Goal: Information Seeking & Learning: Learn about a topic

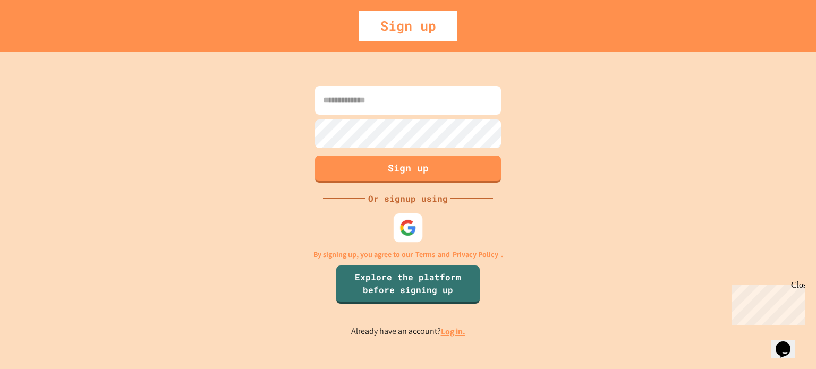
click at [413, 224] on img at bounding box center [408, 228] width 18 height 18
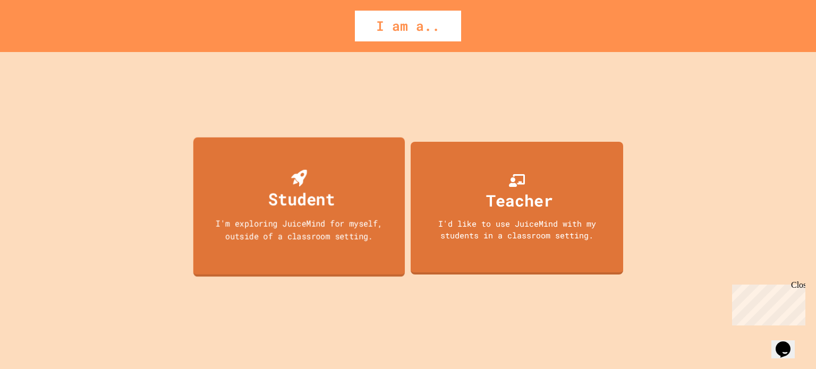
click at [301, 235] on div "I'm exploring JuiceMind for myself, outside of a classroom setting." at bounding box center [299, 229] width 191 height 25
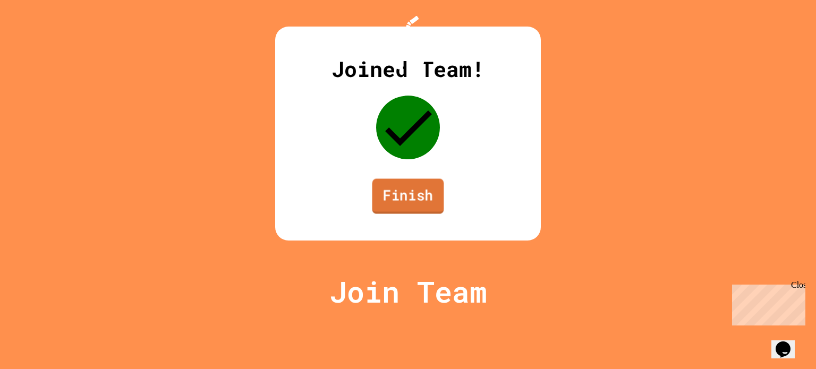
click at [416, 214] on link "Finish" at bounding box center [408, 196] width 72 height 35
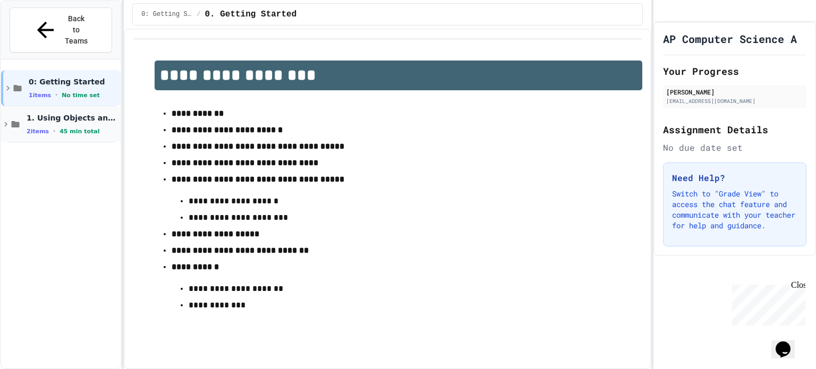
click at [64, 113] on span "1. Using Objects and Methods" at bounding box center [73, 118] width 92 height 10
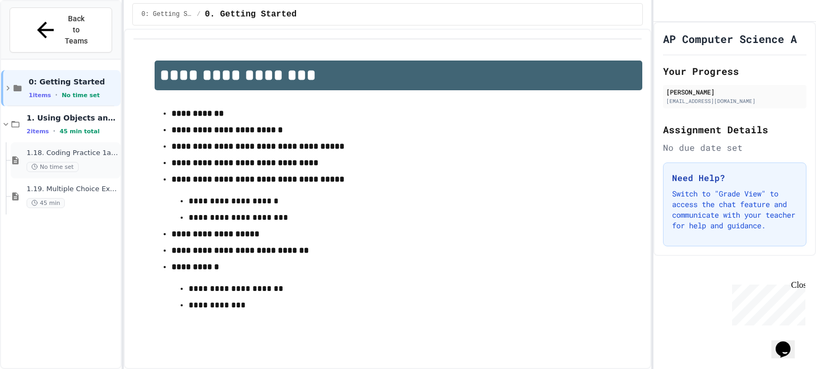
click at [98, 149] on span "1.18. Coding Practice 1a (1.1-1.6)" at bounding box center [73, 153] width 92 height 9
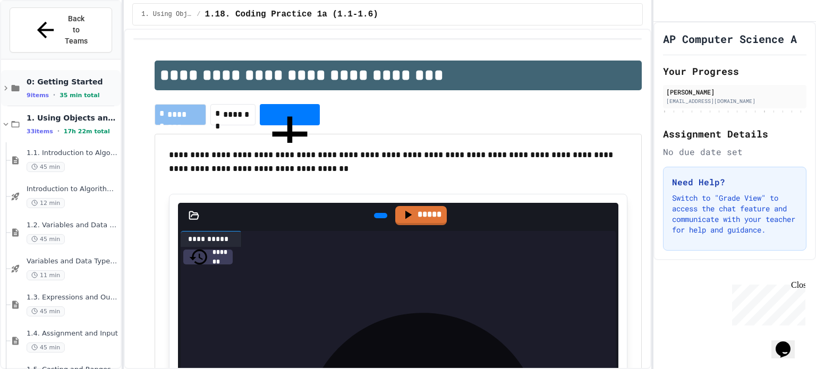
click at [6, 83] on icon at bounding box center [6, 88] width 10 height 10
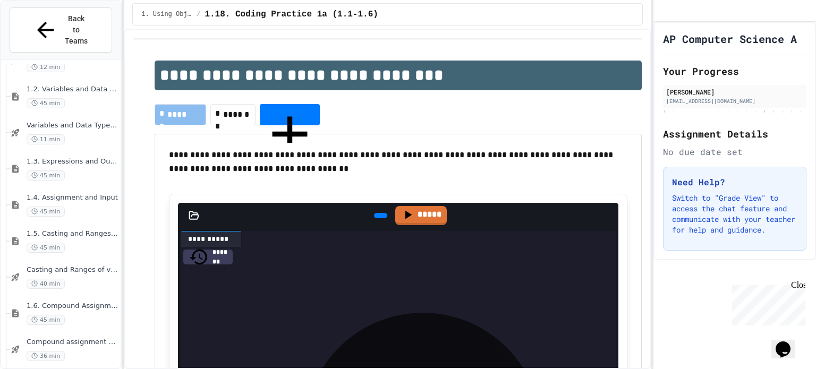
scroll to position [483, 0]
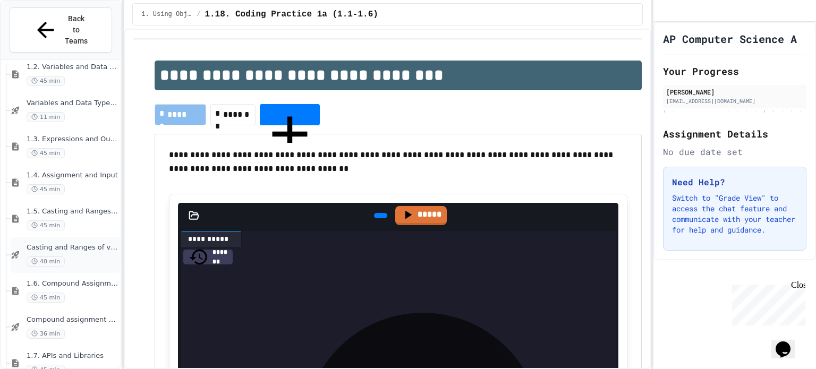
click at [75, 243] on span "Casting and Ranges of variables - Quiz" at bounding box center [73, 247] width 92 height 9
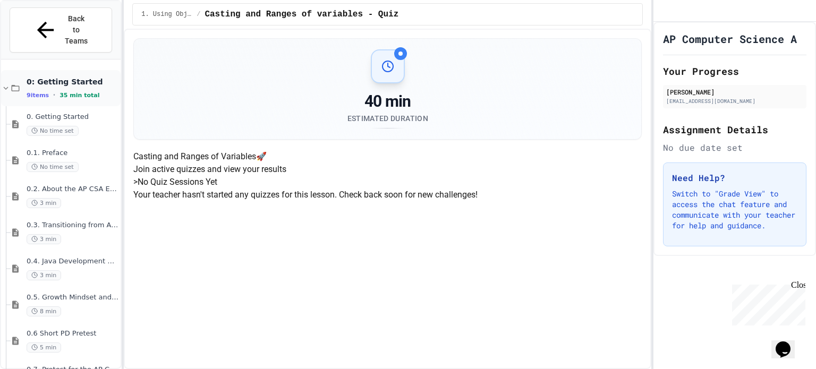
click at [6, 83] on icon at bounding box center [6, 88] width 10 height 10
